Goal: Transaction & Acquisition: Purchase product/service

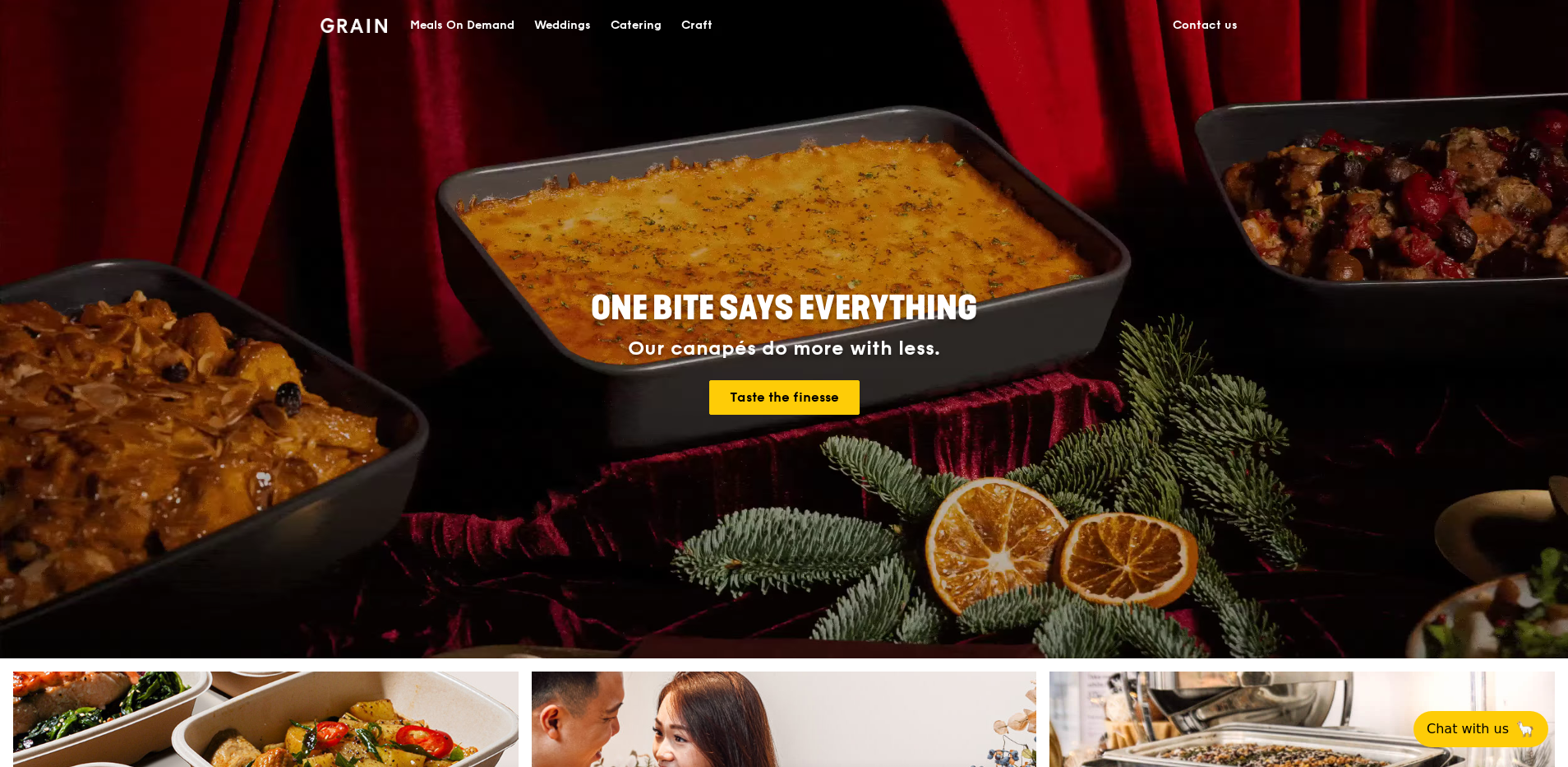
click at [520, 32] on link "Meals On Demand" at bounding box center [463, 25] width 124 height 49
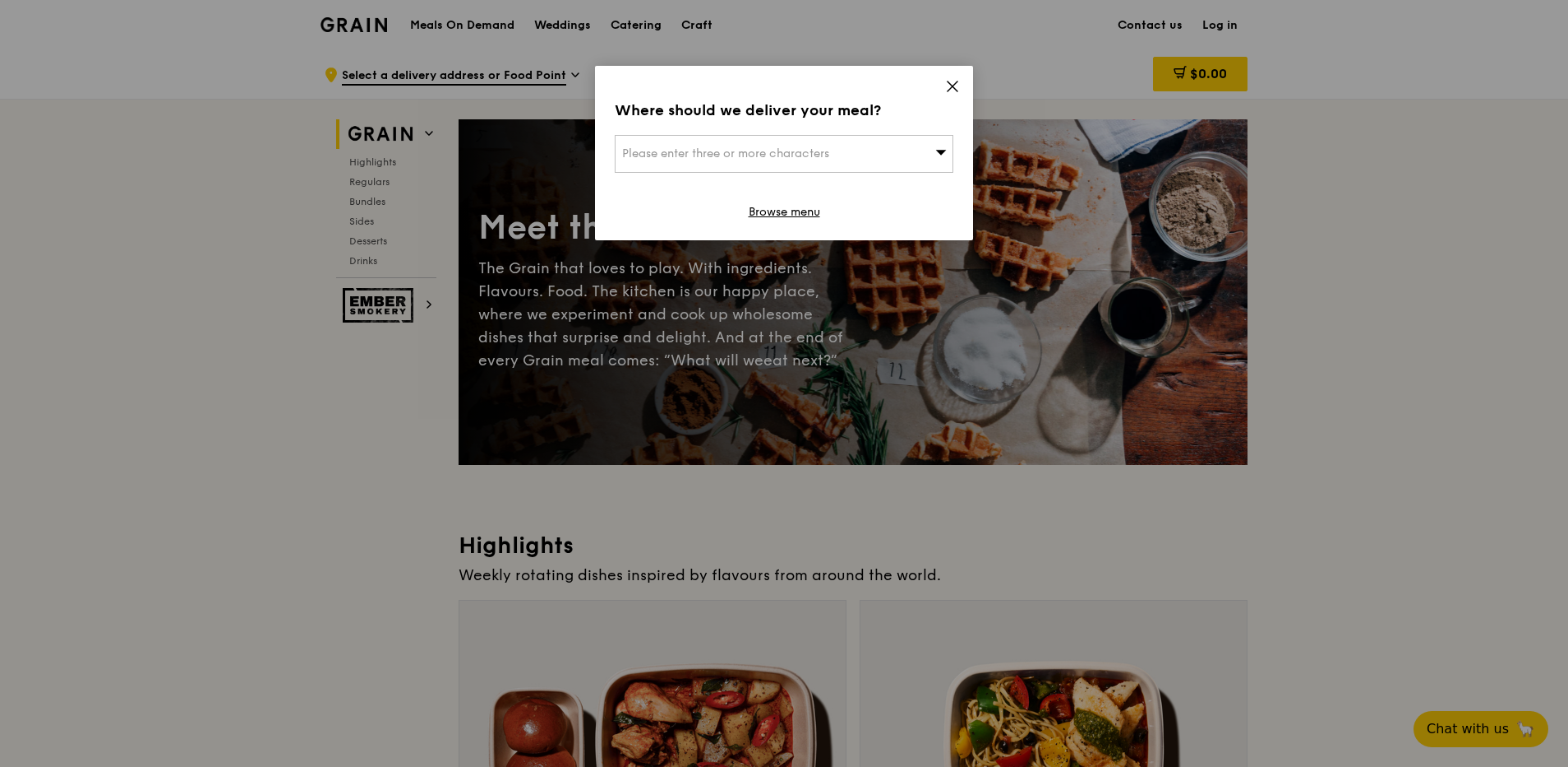
click at [946, 87] on icon at bounding box center [952, 86] width 15 height 15
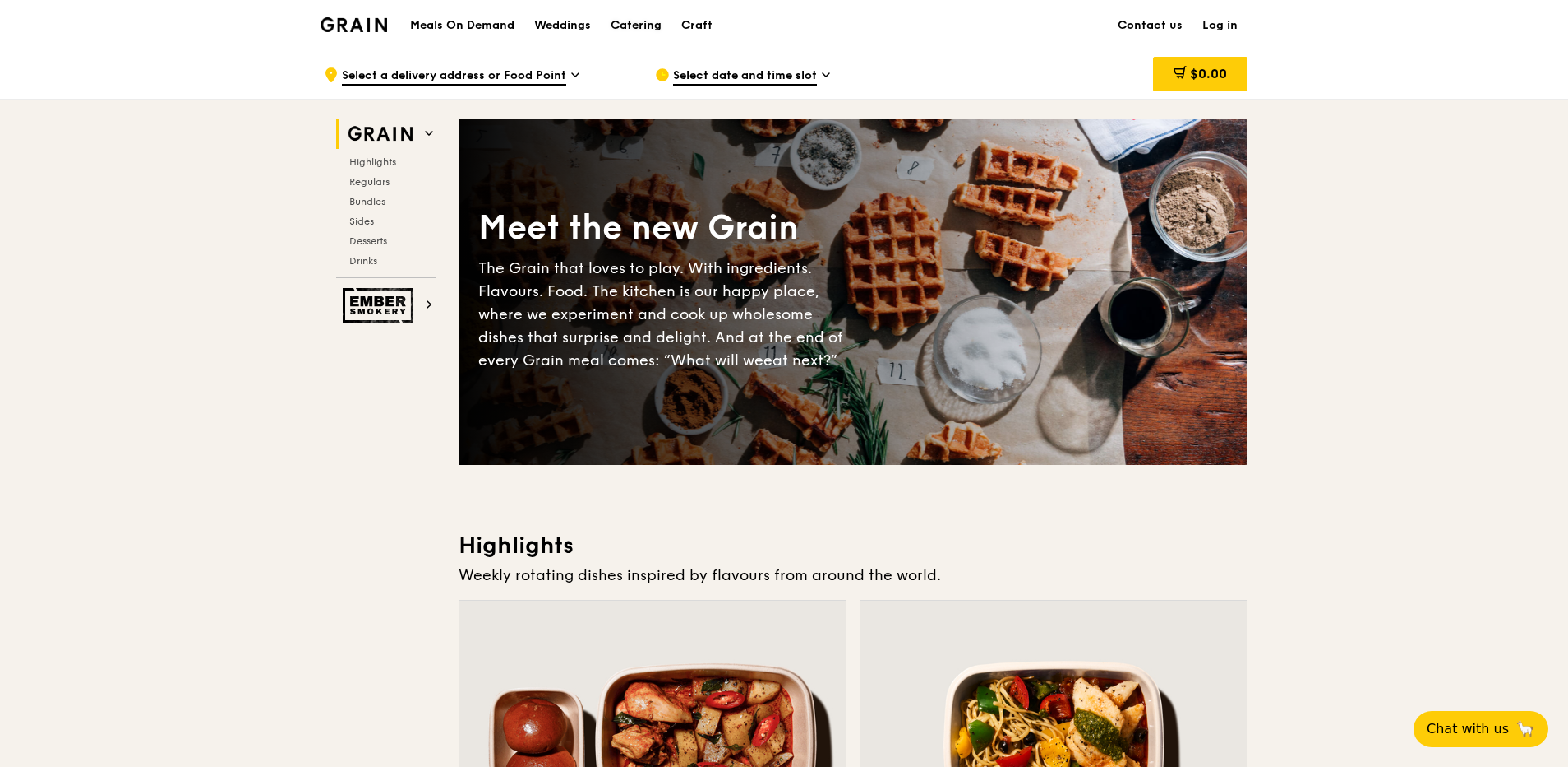
click at [635, 28] on div "Catering" at bounding box center [636, 25] width 51 height 49
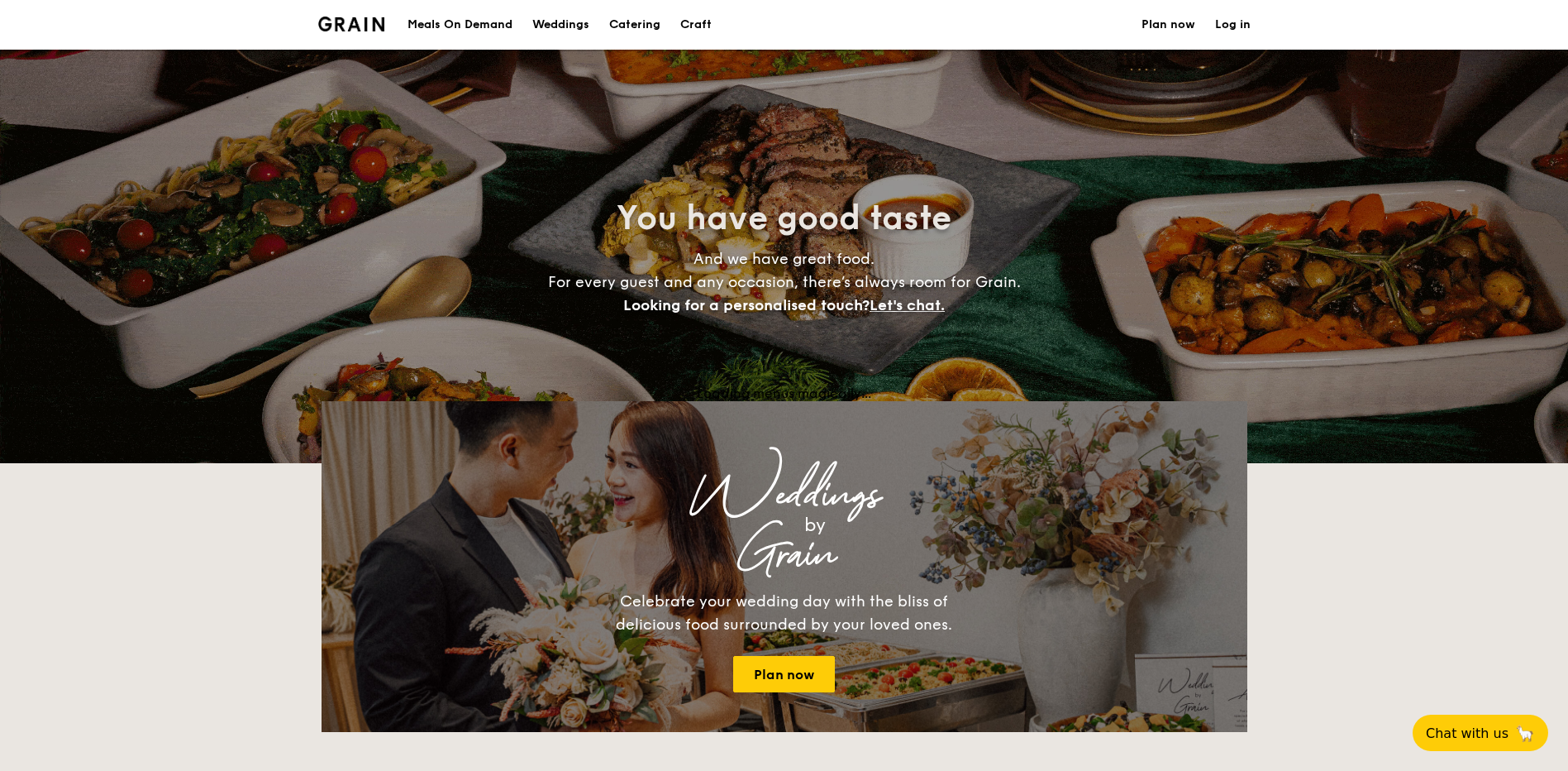
select select
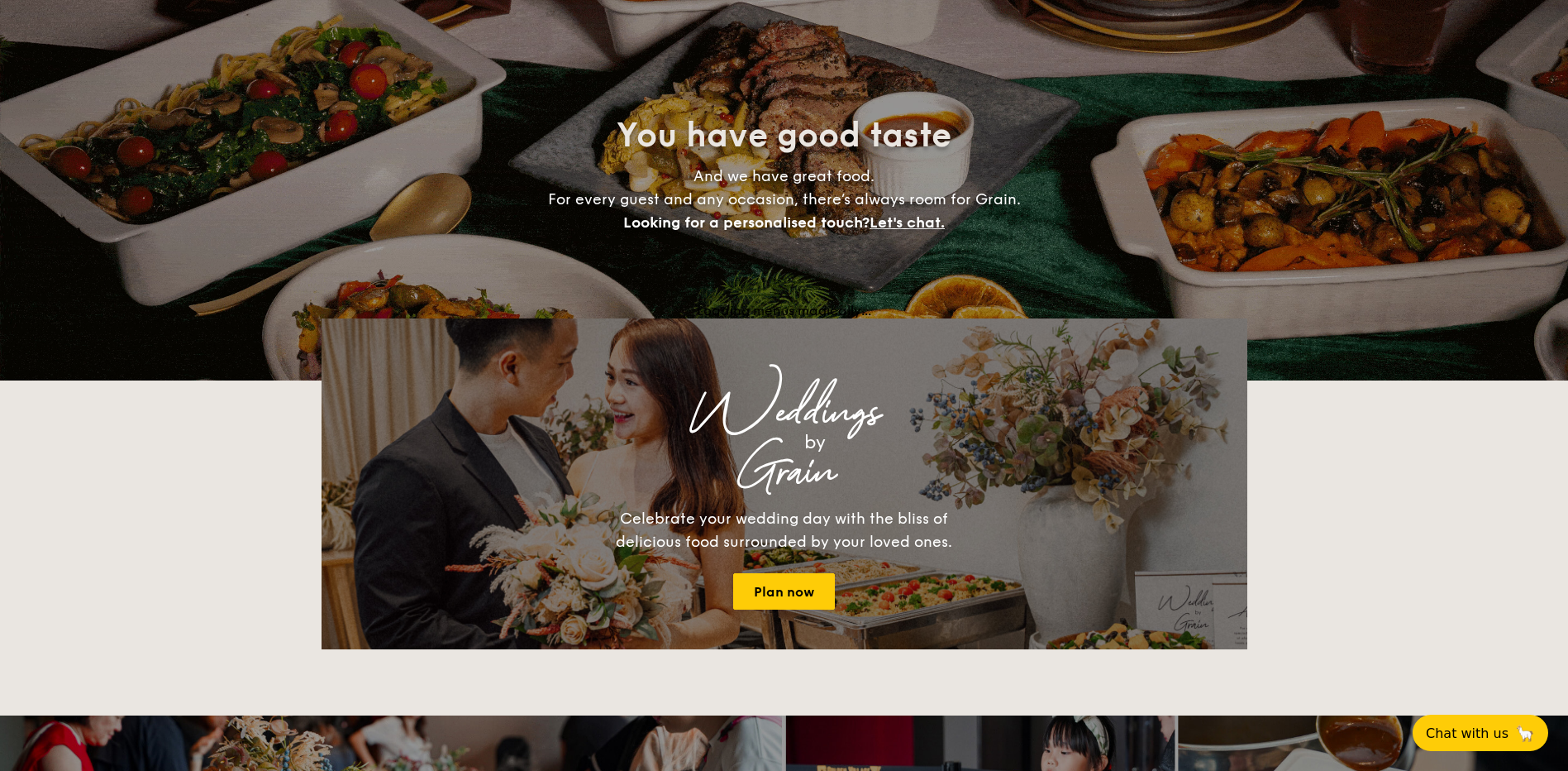
scroll to position [248, 0]
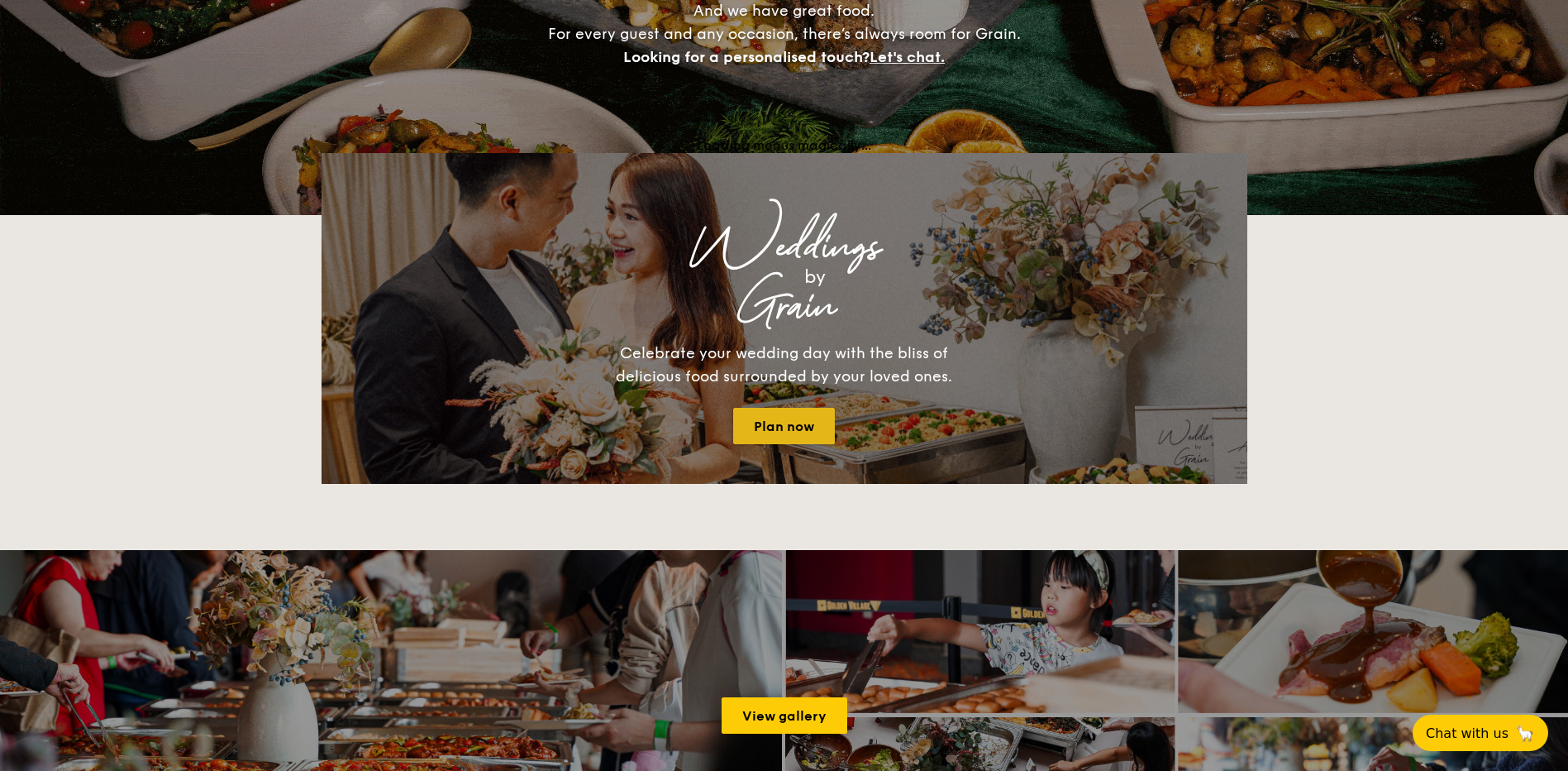
click at [771, 428] on link "Plan now" at bounding box center [784, 426] width 102 height 36
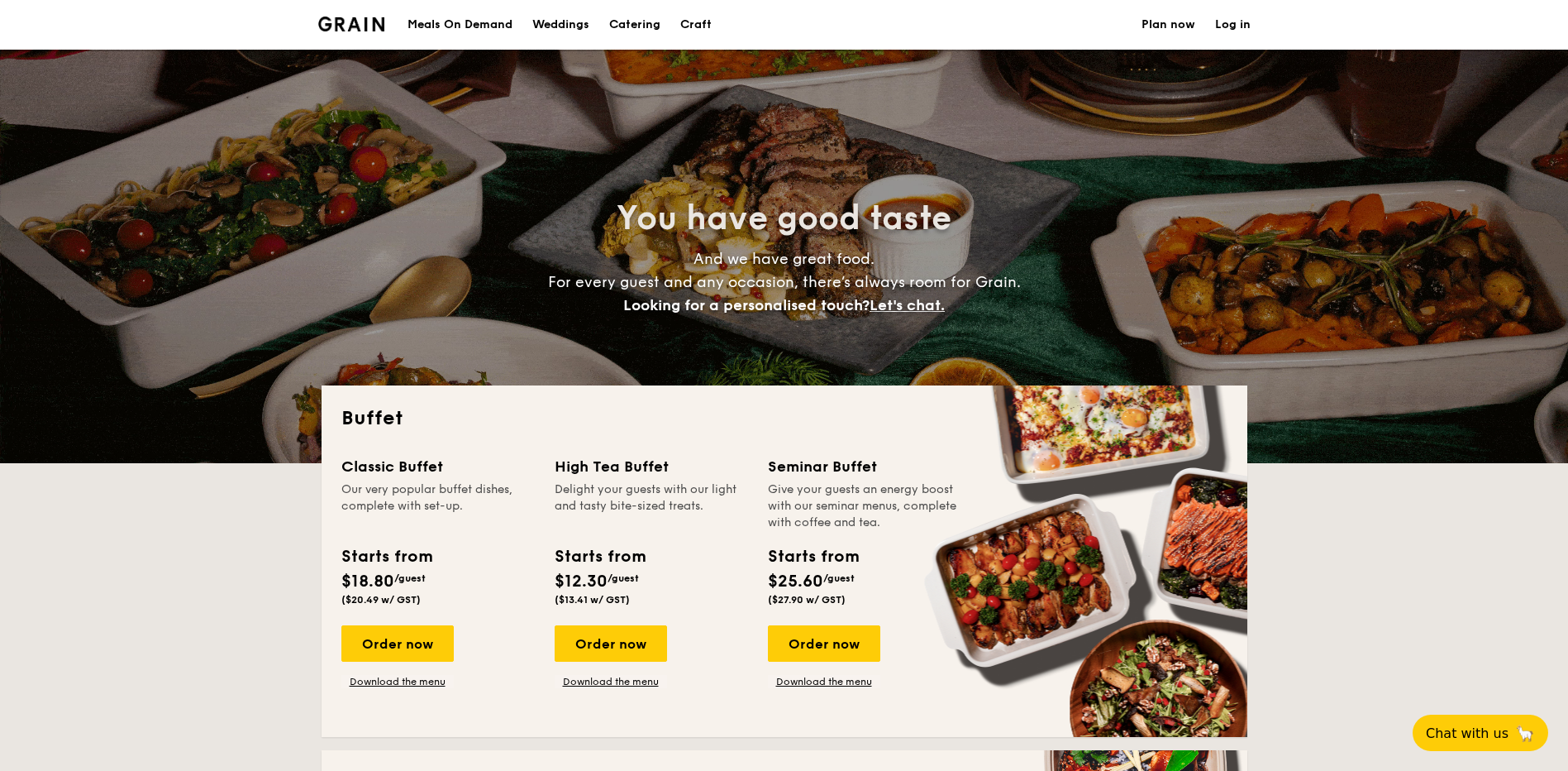
select select
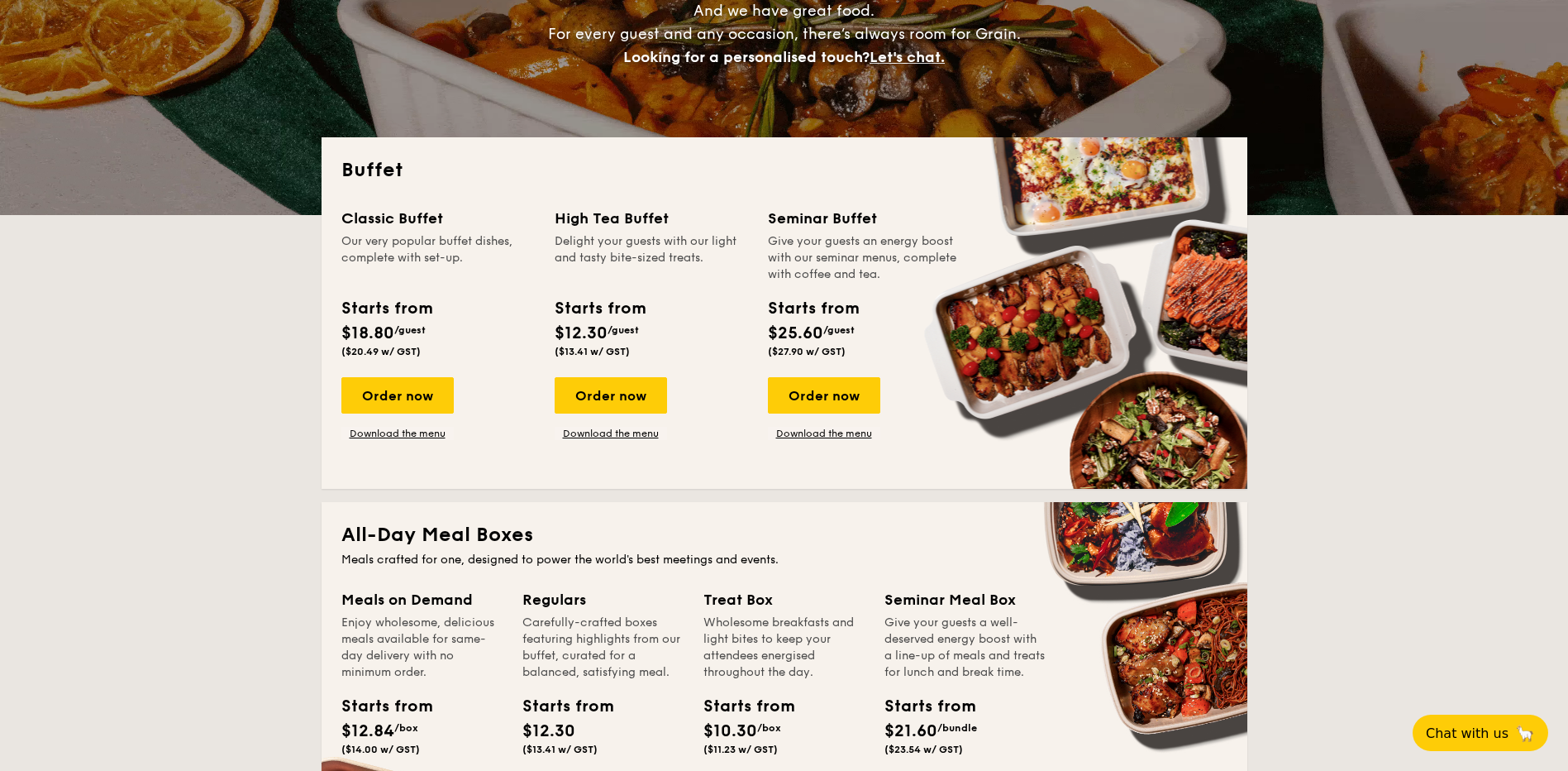
scroll to position [579, 0]
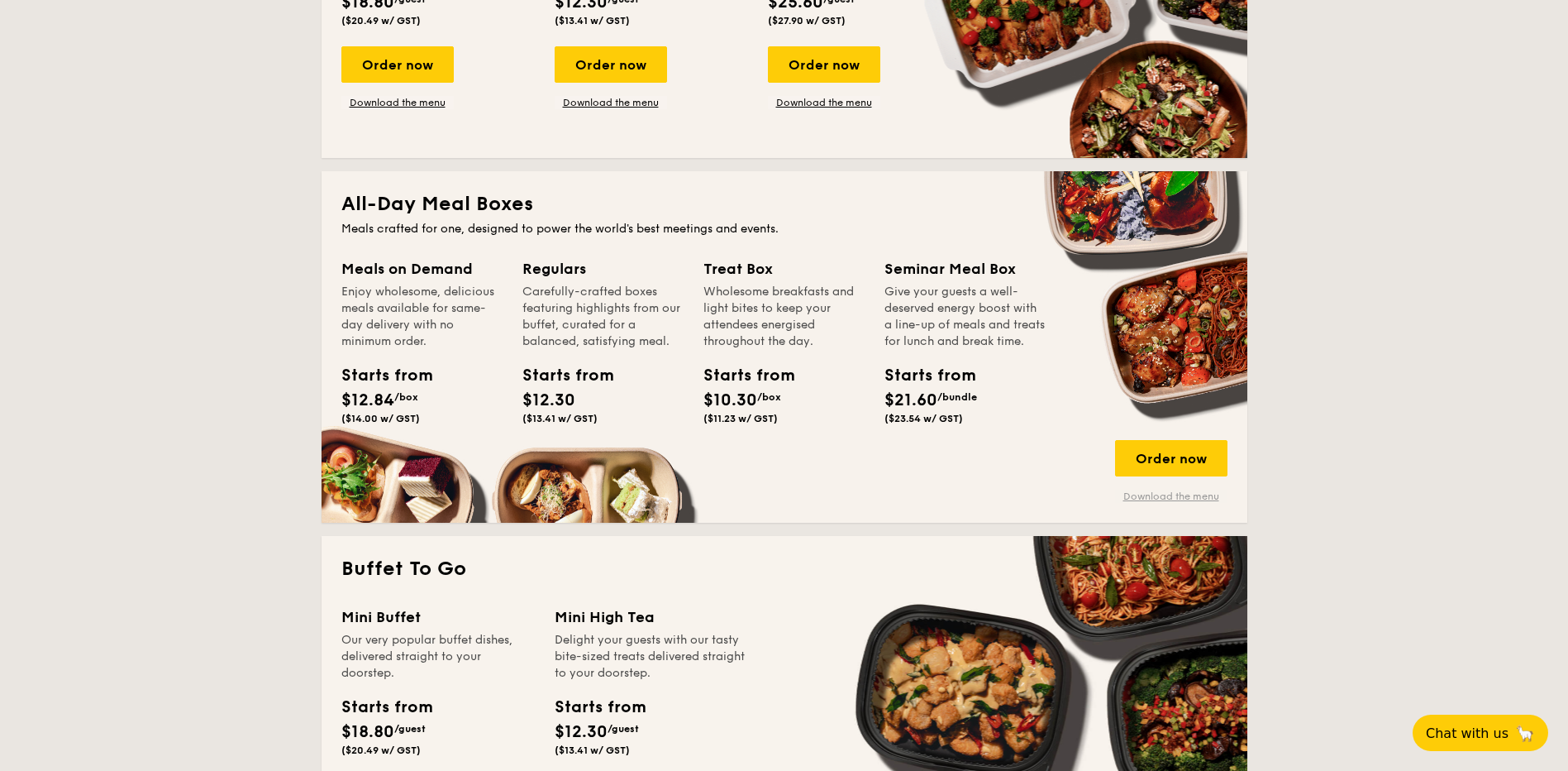
click at [1150, 495] on link "Download the menu" at bounding box center [1171, 496] width 113 height 14
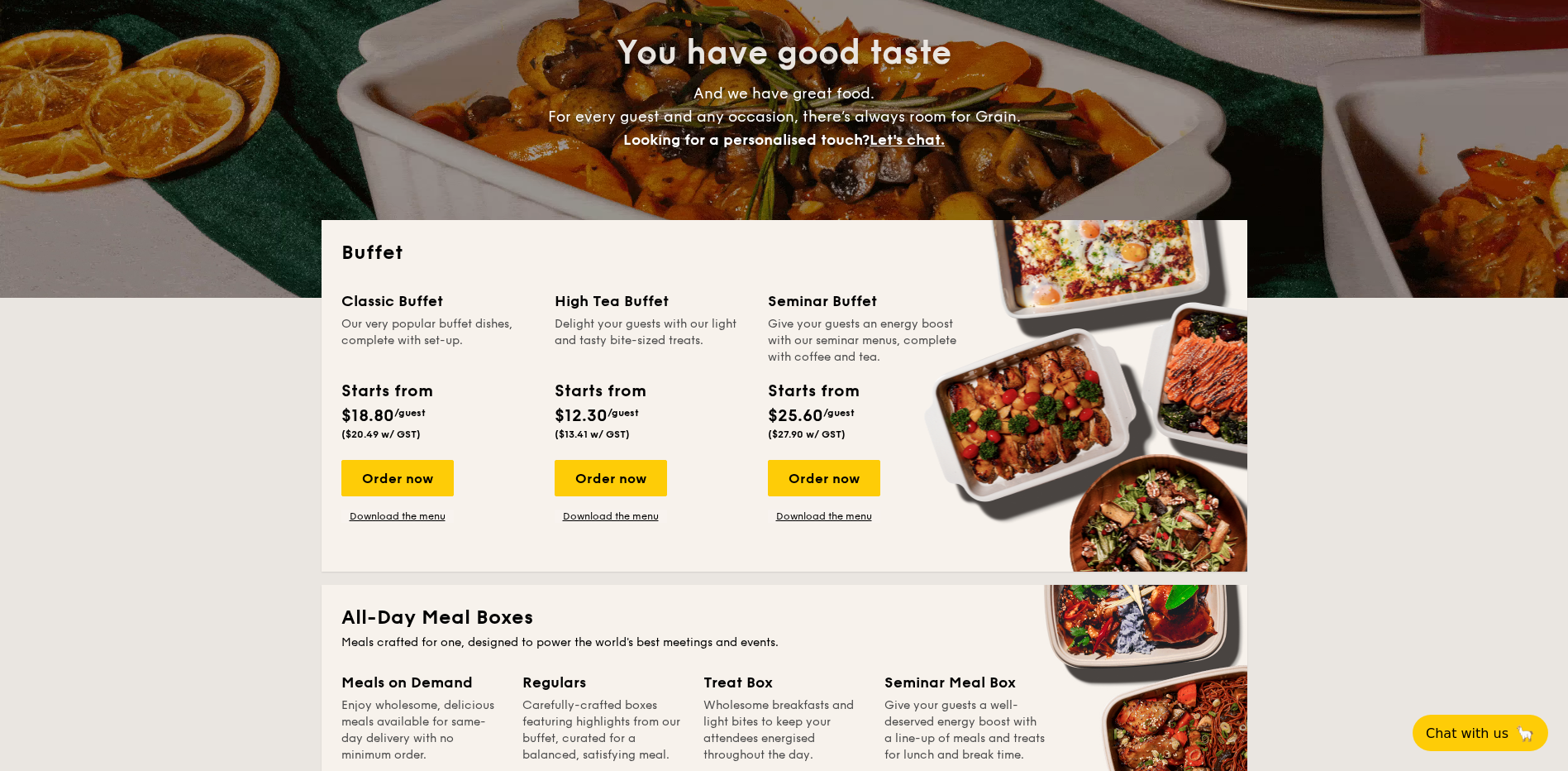
scroll to position [661, 0]
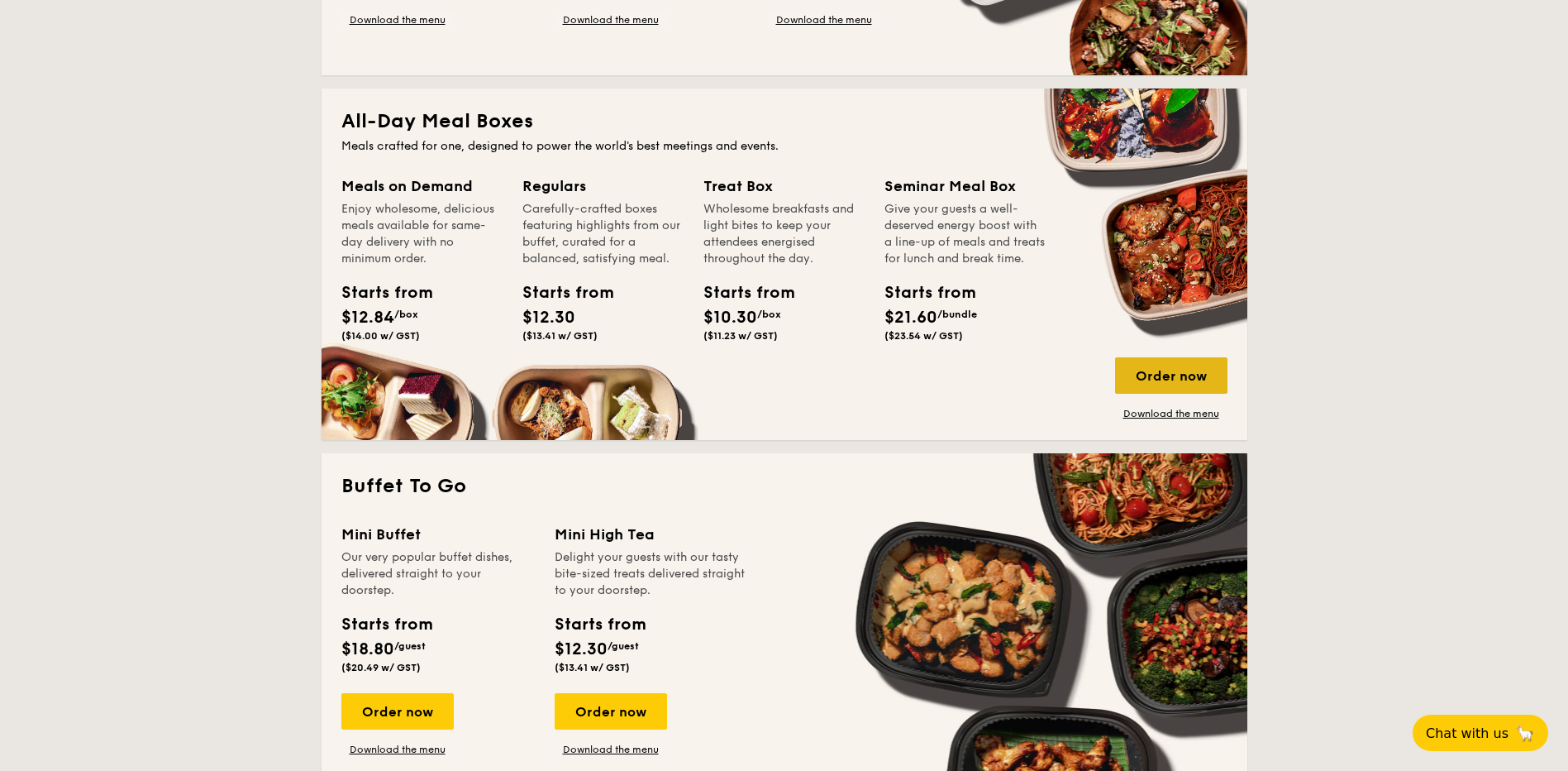
click at [1160, 375] on div "Order now" at bounding box center [1171, 375] width 113 height 36
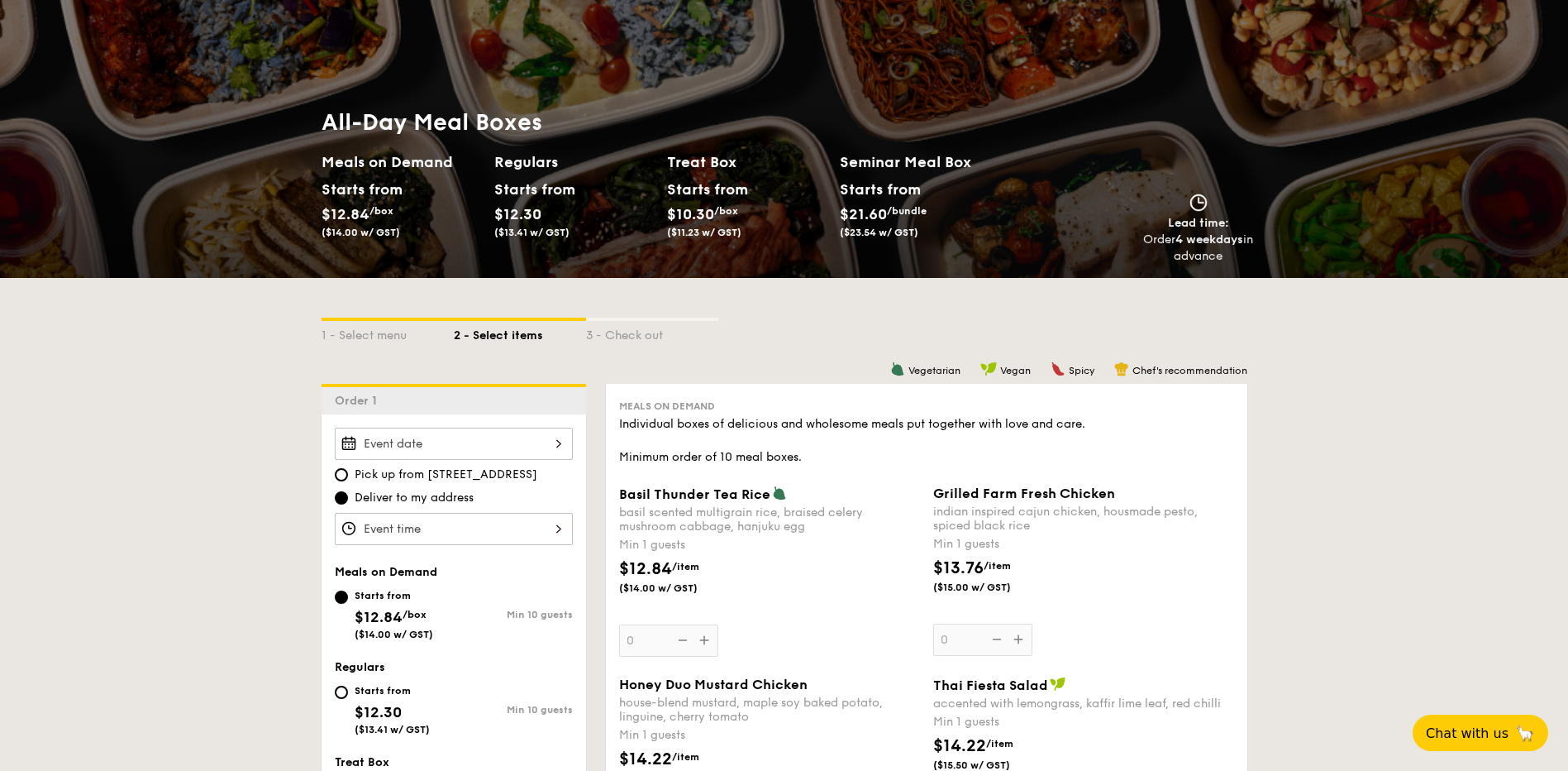
scroll to position [165, 0]
